Goal: Task Accomplishment & Management: Use online tool/utility

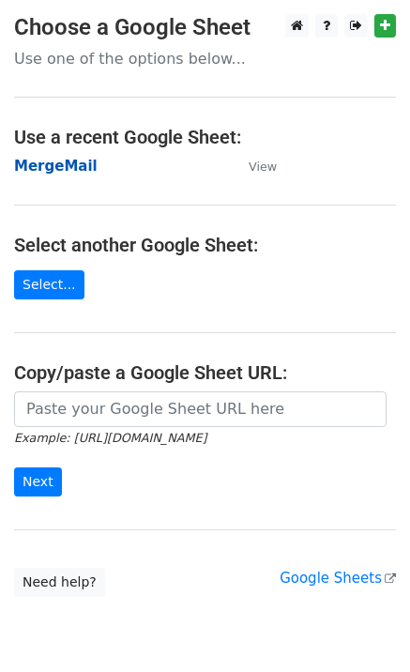
click at [53, 173] on strong "MergeMail" at bounding box center [56, 166] width 84 height 17
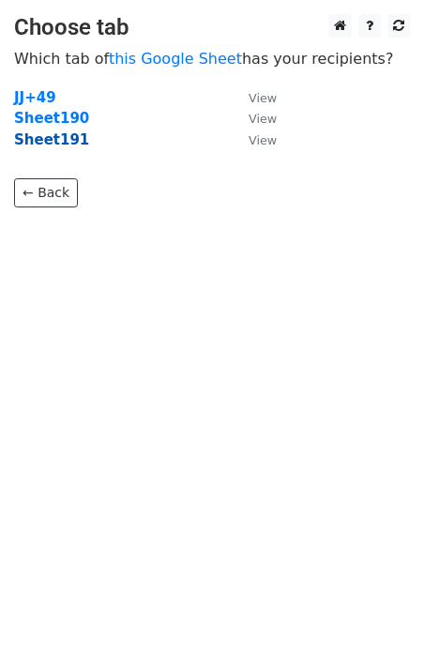
click at [44, 147] on strong "Sheet191" at bounding box center [51, 139] width 75 height 17
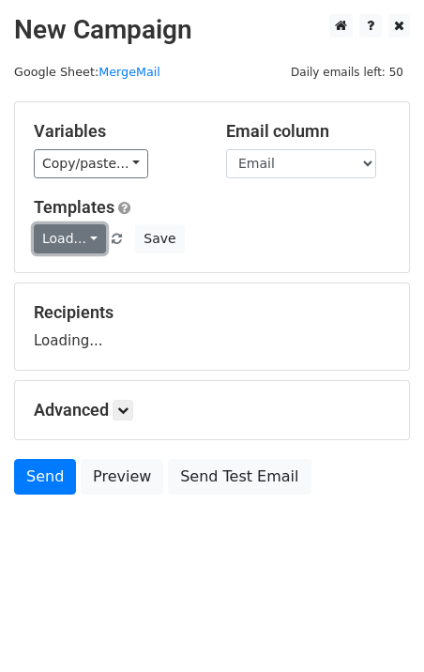
click at [78, 247] on link "Load..." at bounding box center [70, 238] width 72 height 29
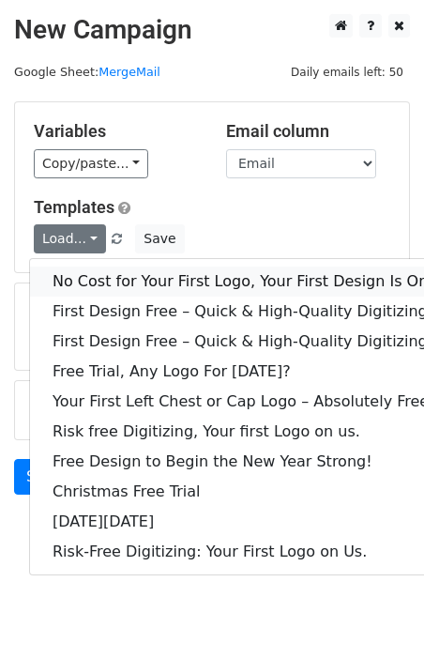
click at [106, 279] on link "No Cost for Your First Logo, Your First Design Is On Us!" at bounding box center [255, 282] width 451 height 30
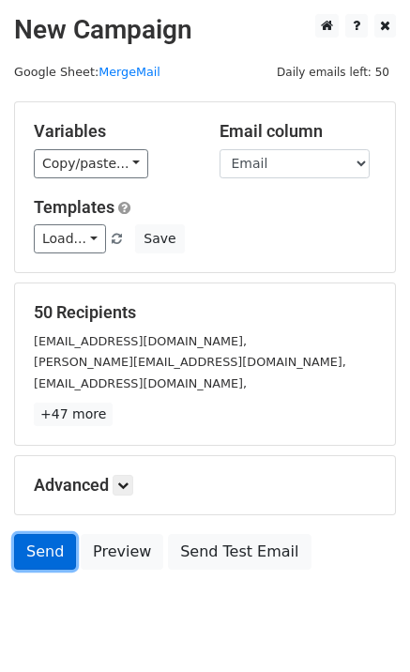
click at [40, 552] on link "Send" at bounding box center [45, 552] width 62 height 36
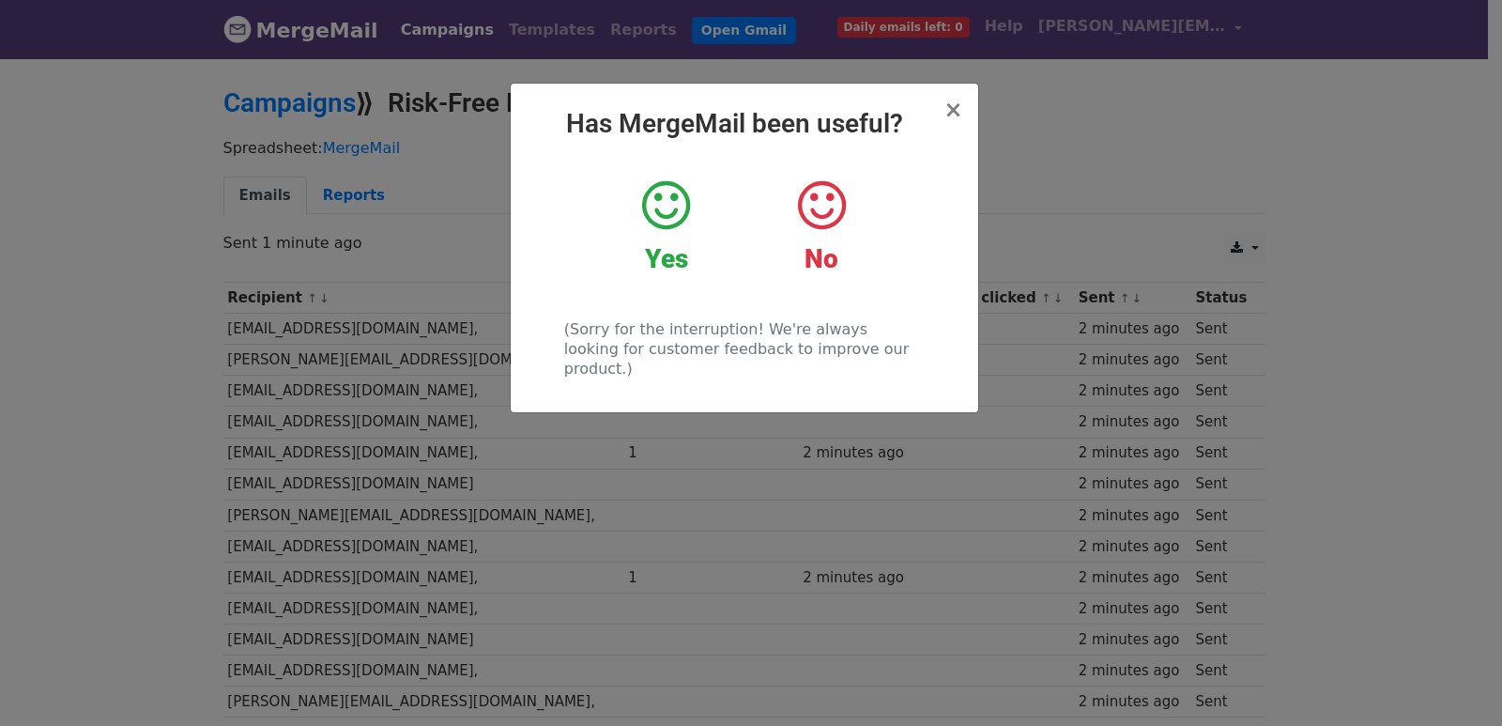
click at [387, 442] on div "× Has MergeMail been useful? Yes No (Sorry for the interruption! We're always l…" at bounding box center [751, 391] width 1502 height 670
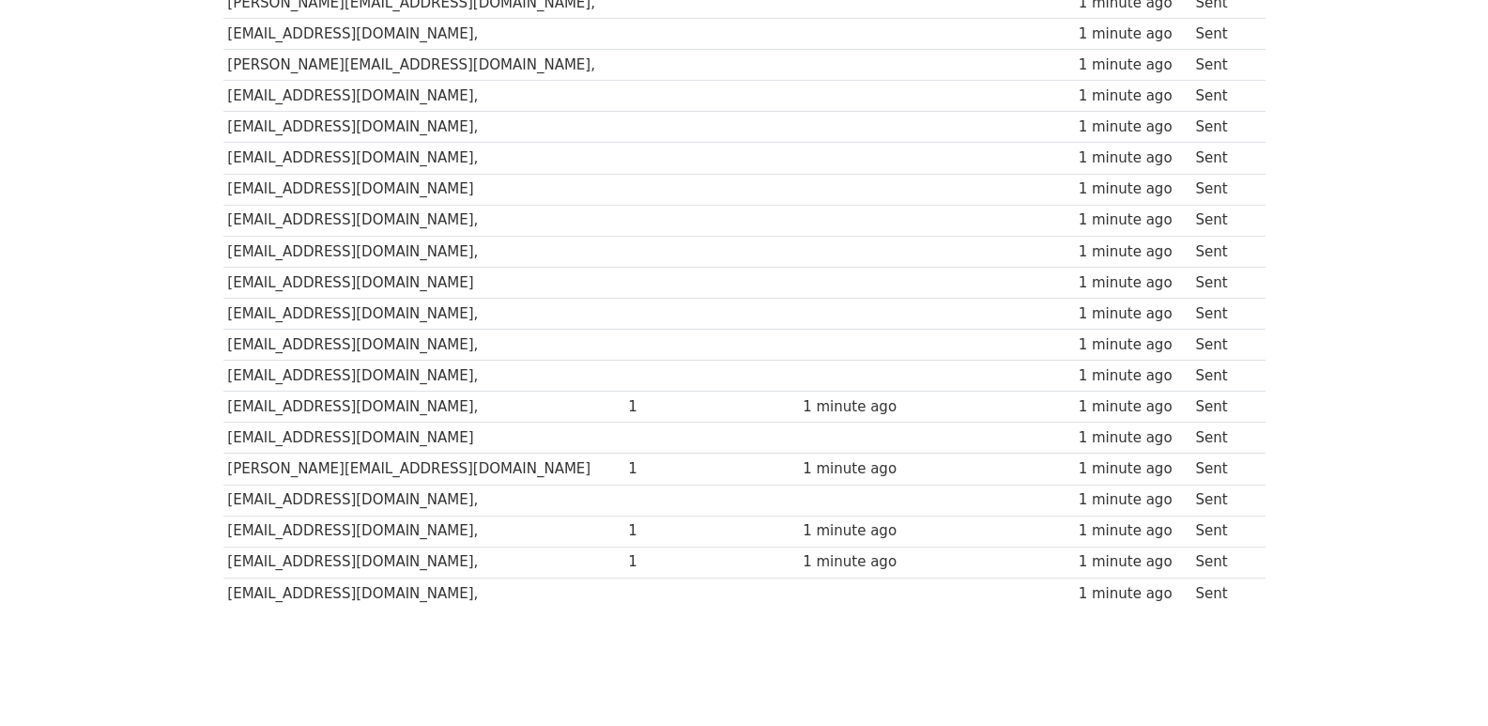
scroll to position [1307, 0]
